Goal: Transaction & Acquisition: Purchase product/service

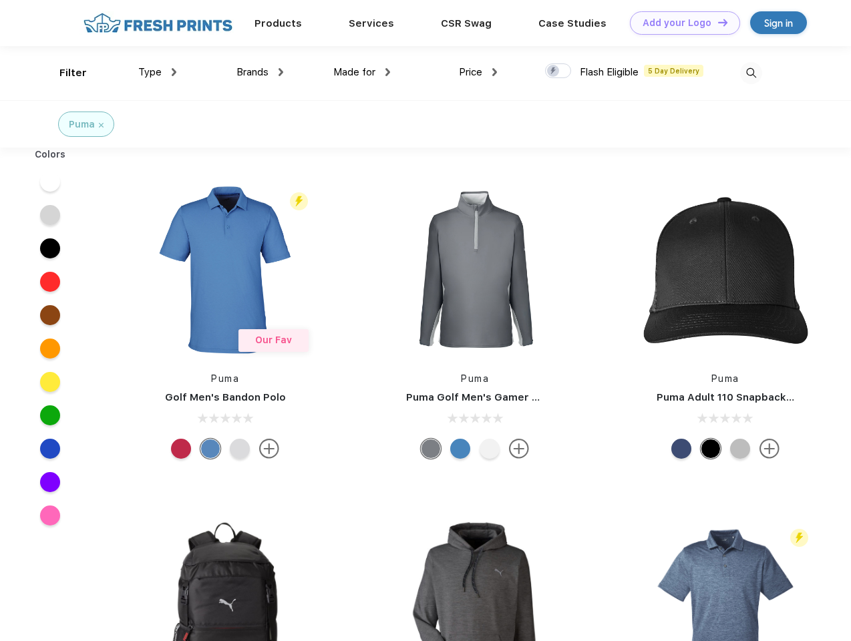
click at [680, 23] on link "Add your Logo Design Tool" at bounding box center [685, 22] width 110 height 23
click at [0, 0] on div "Design Tool" at bounding box center [0, 0] width 0 height 0
click at [716, 22] on link "Add your Logo Design Tool" at bounding box center [685, 22] width 110 height 23
click at [64, 73] on div "Filter" at bounding box center [72, 72] width 27 height 15
click at [158, 72] on span "Type" at bounding box center [149, 72] width 23 height 12
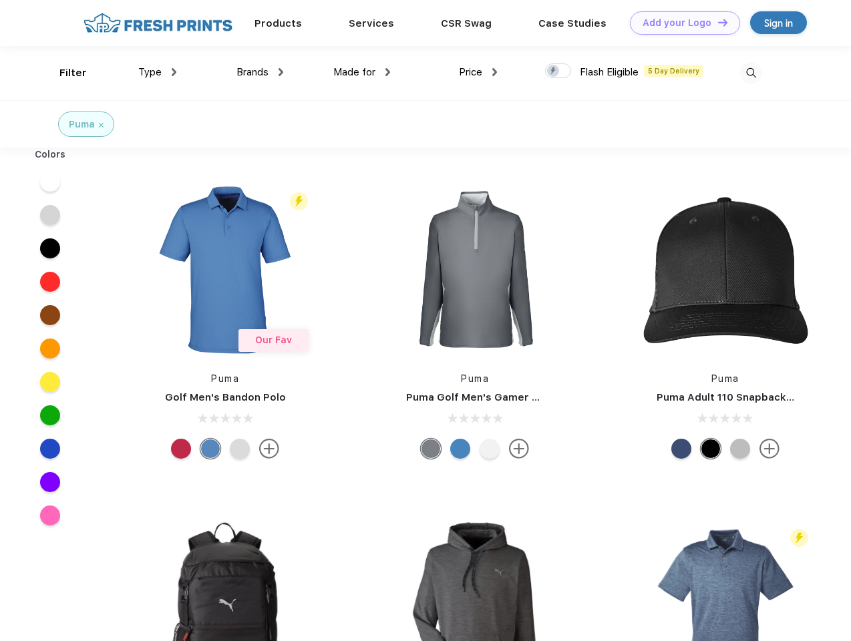
click at [260, 72] on span "Brands" at bounding box center [252, 72] width 32 height 12
click at [362, 72] on span "Made for" at bounding box center [354, 72] width 42 height 12
click at [478, 72] on span "Price" at bounding box center [470, 72] width 23 height 12
click at [558, 71] on div at bounding box center [558, 70] width 26 height 15
click at [554, 71] on input "checkbox" at bounding box center [549, 67] width 9 height 9
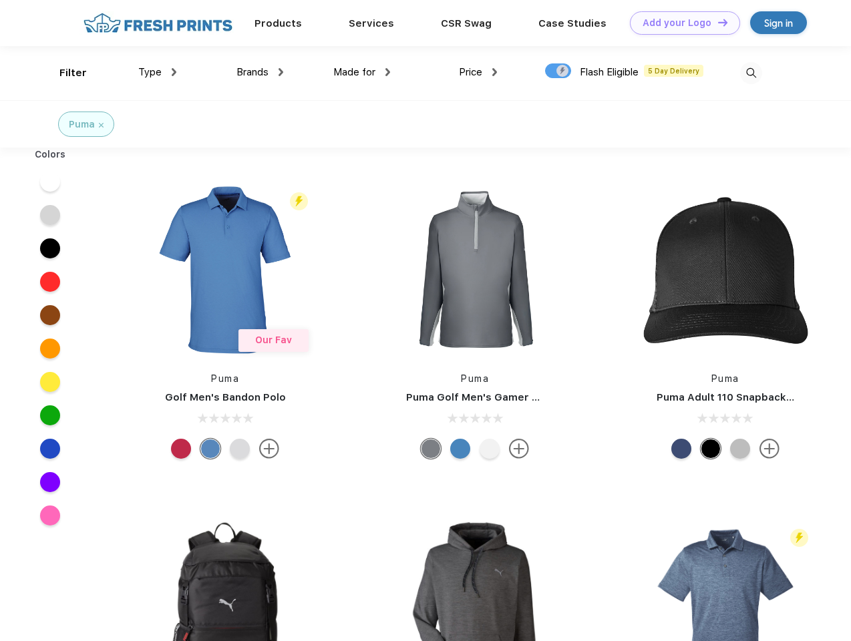
click at [751, 73] on img at bounding box center [751, 73] width 22 height 22
